Goal: Check status: Check status

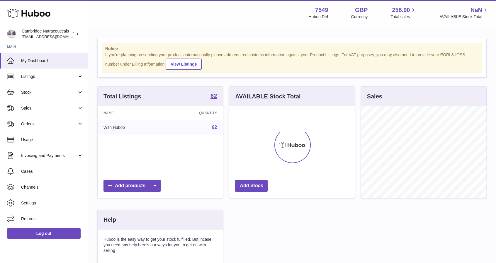
scroll to position [91, 126]
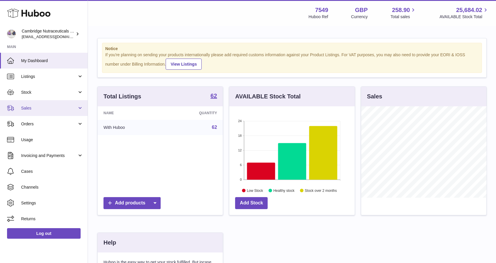
click at [55, 108] on span "Sales" at bounding box center [49, 109] width 56 height 6
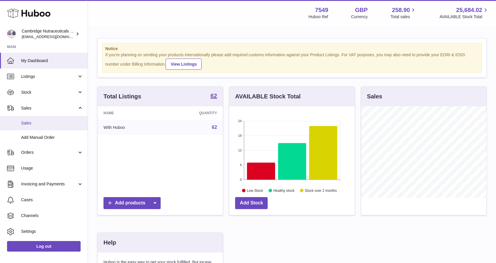
click at [53, 125] on span "Sales" at bounding box center [52, 124] width 62 height 6
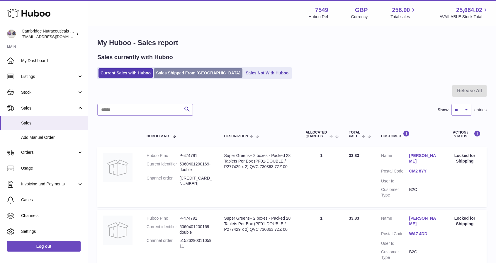
click at [175, 71] on link "Sales Shipped From [GEOGRAPHIC_DATA]" at bounding box center [198, 73] width 89 height 10
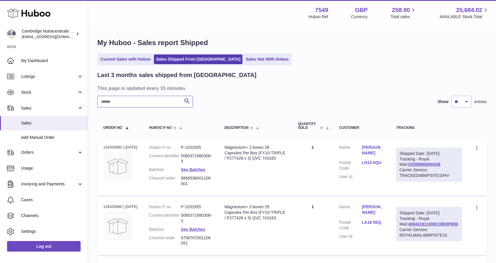
drag, startPoint x: 137, startPoint y: 100, endPoint x: 137, endPoint y: 96, distance: 3.5
click at [137, 96] on input "text" at bounding box center [145, 102] width 96 height 12
paste input "********"
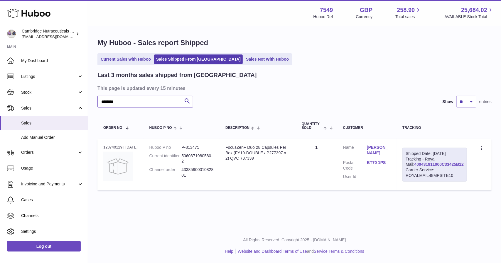
type input "********"
drag, startPoint x: 258, startPoint y: 146, endPoint x: 229, endPoint y: 149, distance: 29.7
click at [229, 149] on div "FocusZen+ Duo 28 Capsules Per Box (FY19-DOUBLE / P277397 x 2) QVC 737339" at bounding box center [257, 153] width 65 height 17
copy div "FocusZen+ Duo"
